Goal: Find specific page/section: Find specific page/section

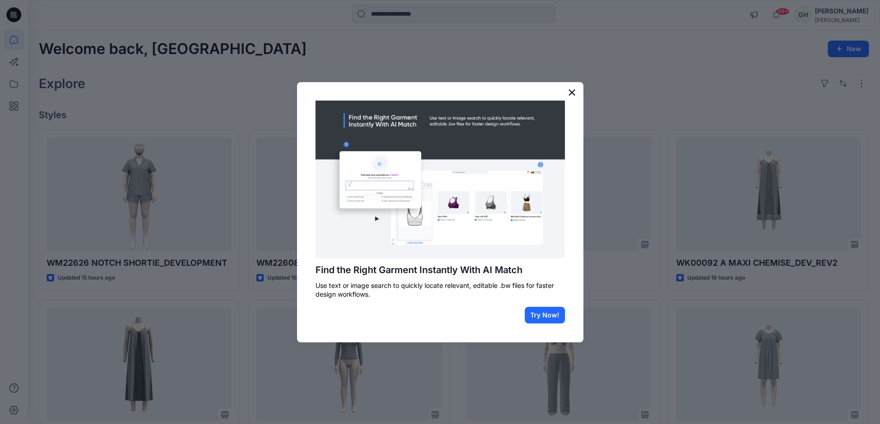
click at [439, 91] on button "×" at bounding box center [572, 92] width 9 height 15
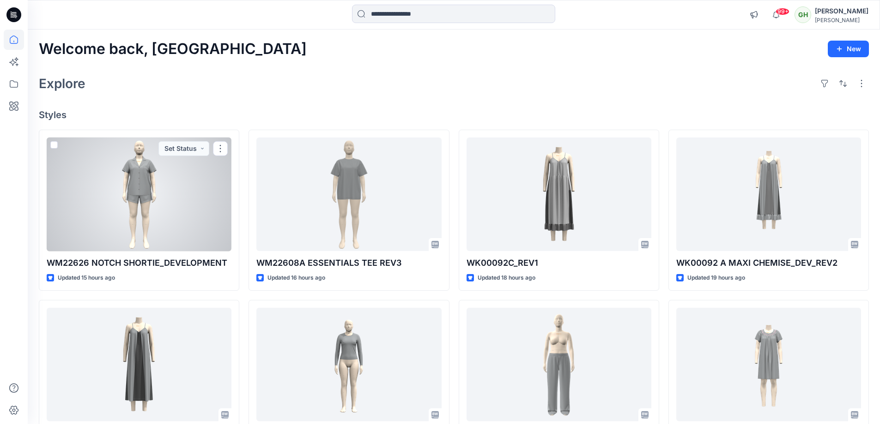
click at [151, 229] on div at bounding box center [139, 195] width 185 height 114
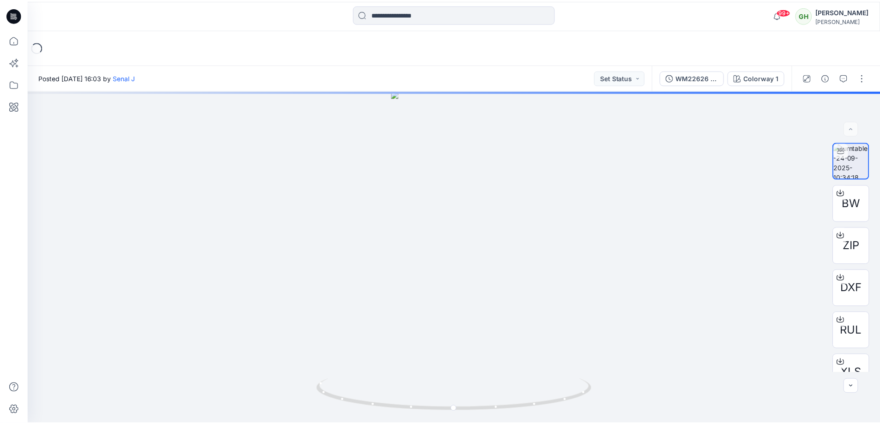
scroll to position [92, 0]
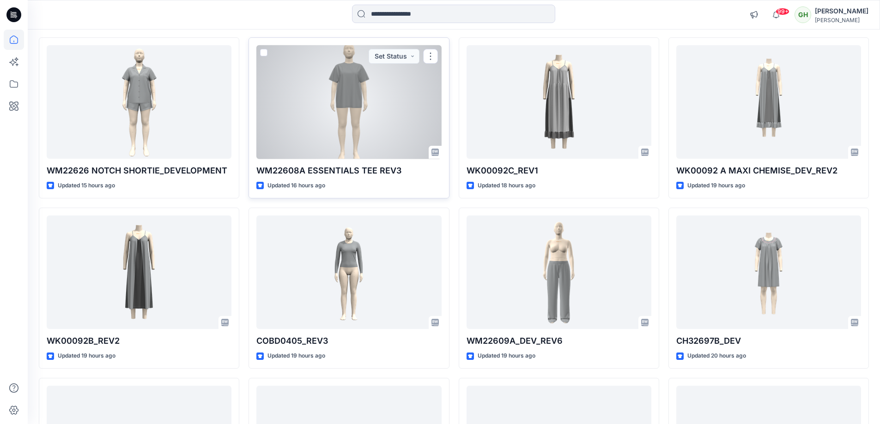
click at [402, 142] on div at bounding box center [348, 102] width 185 height 114
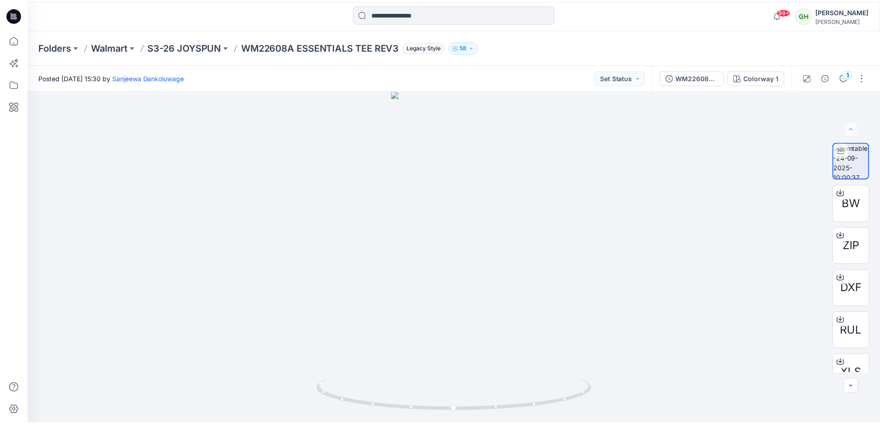
scroll to position [92, 0]
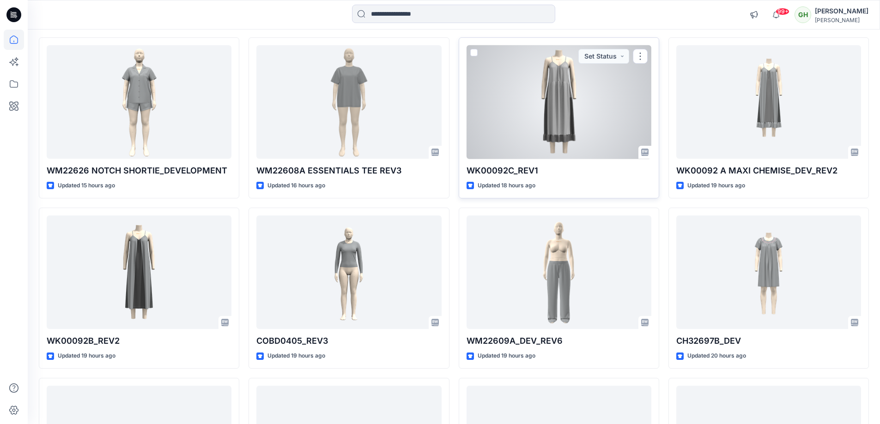
click at [439, 175] on p "WK00092C_REV1" at bounding box center [558, 170] width 185 height 13
